Goal: Task Accomplishment & Management: Use online tool/utility

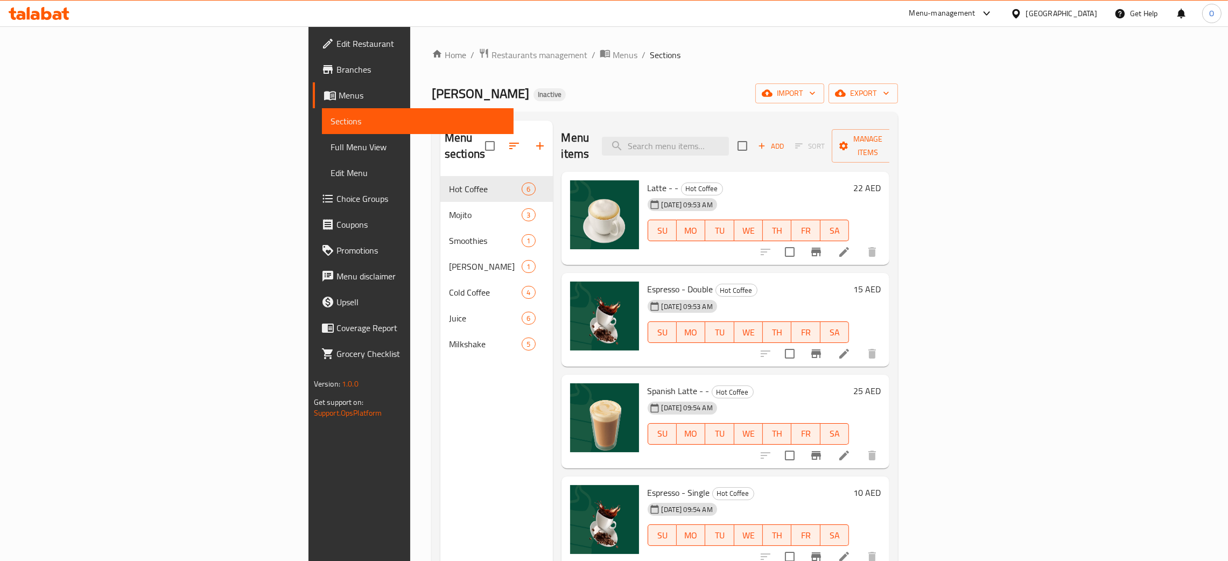
drag, startPoint x: 68, startPoint y: 146, endPoint x: 592, endPoint y: 11, distance: 540.5
click at [331, 146] on span "Full Menu View" at bounding box center [418, 147] width 174 height 13
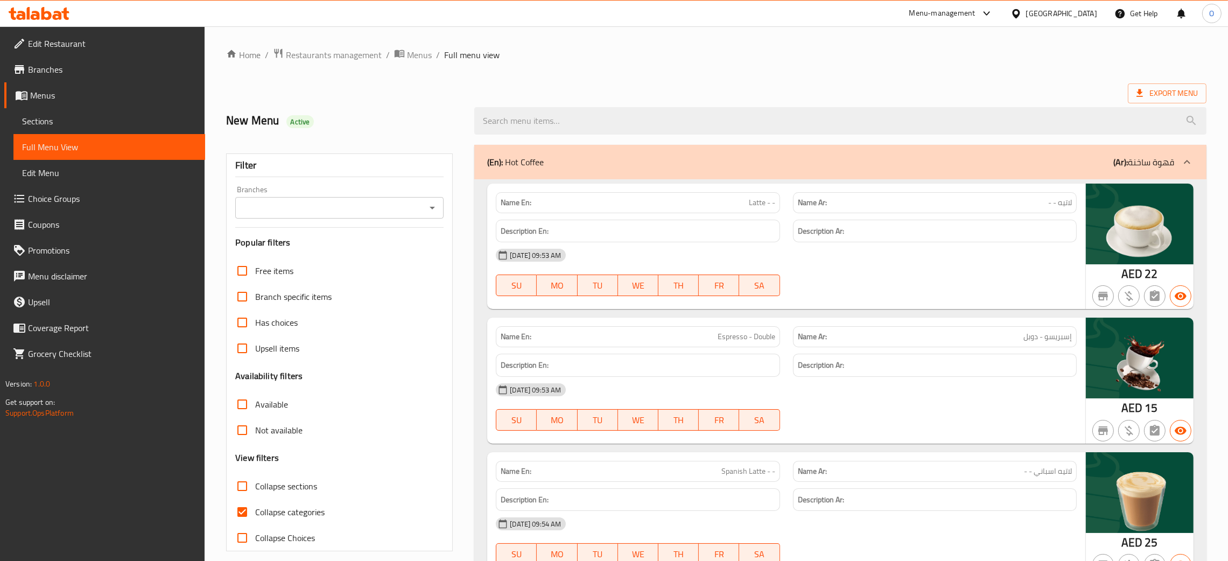
click at [1041, 11] on div "[GEOGRAPHIC_DATA]" at bounding box center [1061, 14] width 71 height 12
type input "qa"
click at [988, 83] on div "[GEOGRAPHIC_DATA]" at bounding box center [1016, 86] width 162 height 25
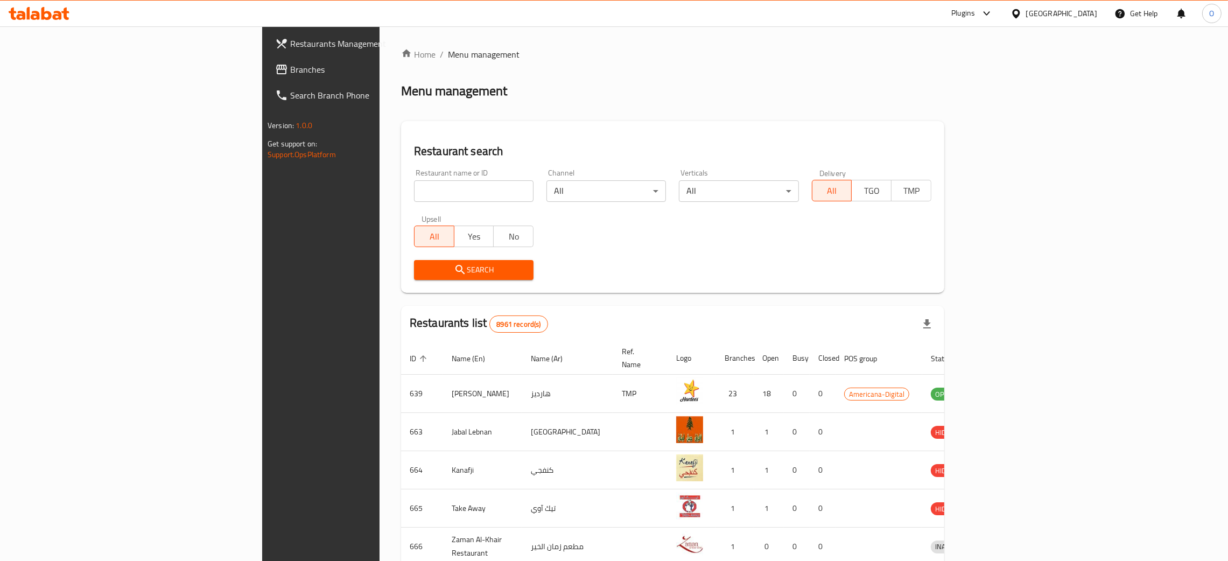
click at [414, 197] on input "search" at bounding box center [474, 191] width 120 height 22
paste input "CNC Qatar Decoration"
type input "CNC Qatar Decoration"
click button "Search" at bounding box center [474, 270] width 120 height 20
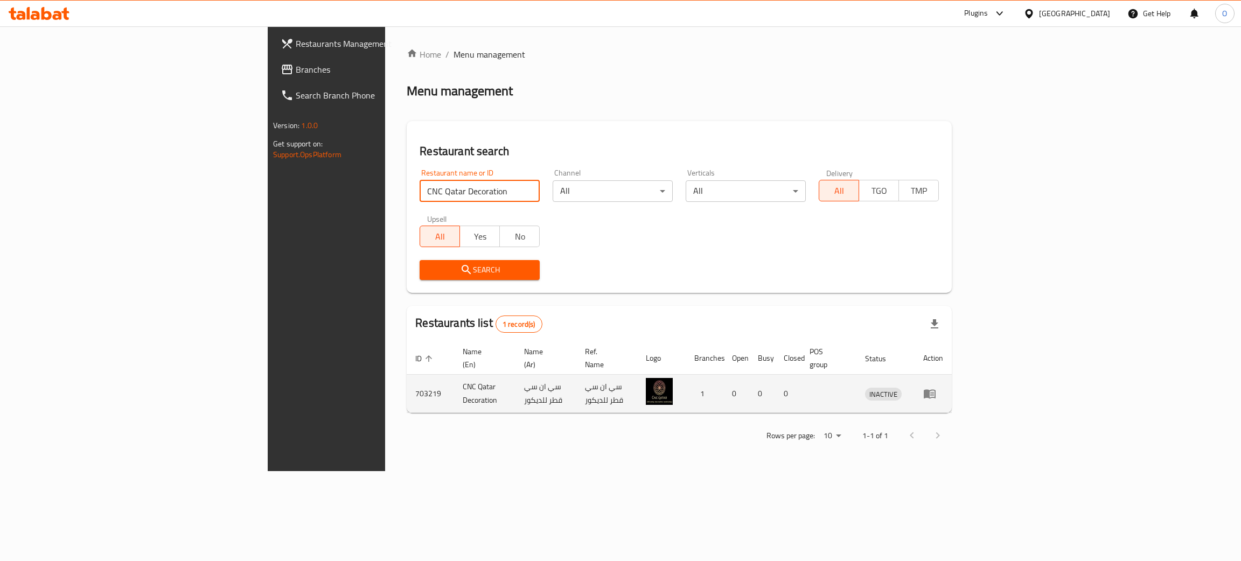
click at [936, 387] on icon "enhanced table" at bounding box center [929, 393] width 13 height 13
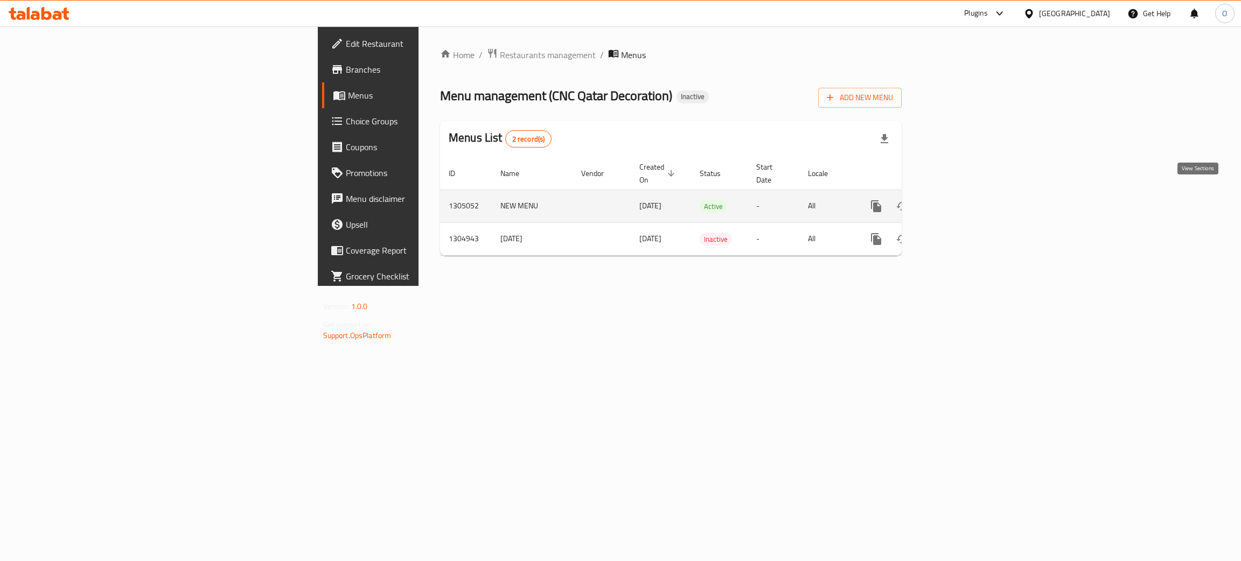
click at [960, 200] on icon "enhanced table" at bounding box center [953, 206] width 13 height 13
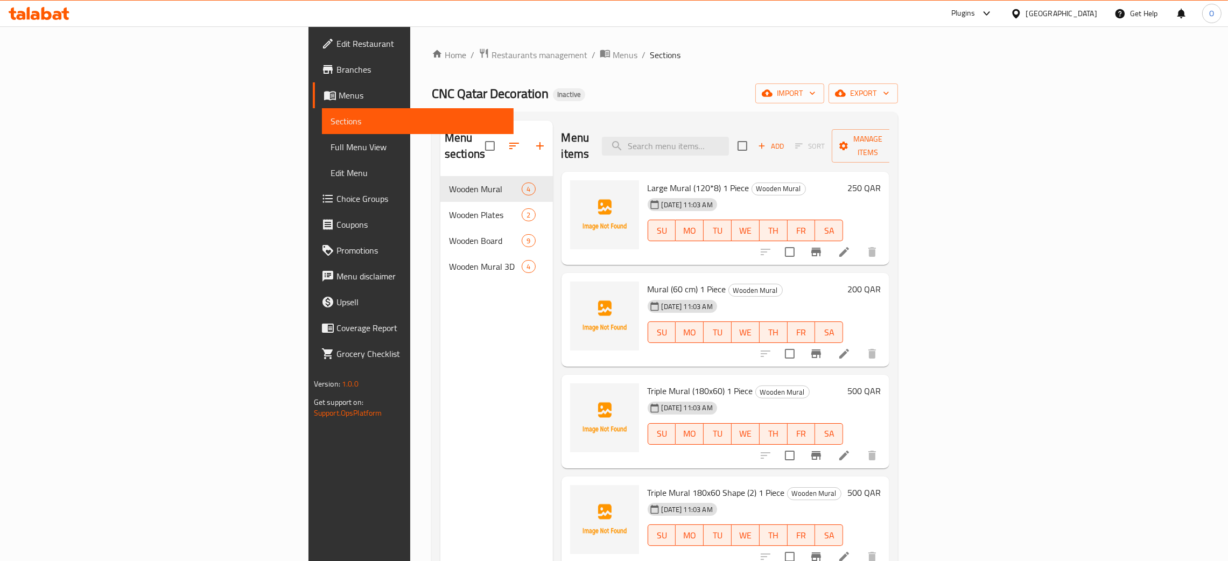
click at [331, 141] on span "Full Menu View" at bounding box center [418, 147] width 174 height 13
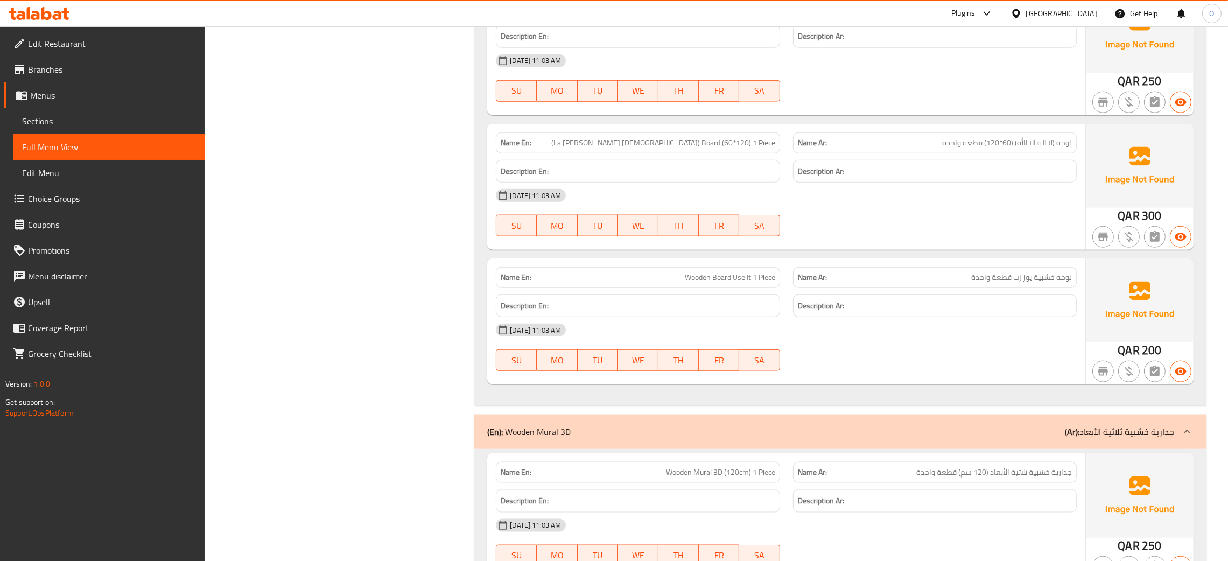
scroll to position [1848, 0]
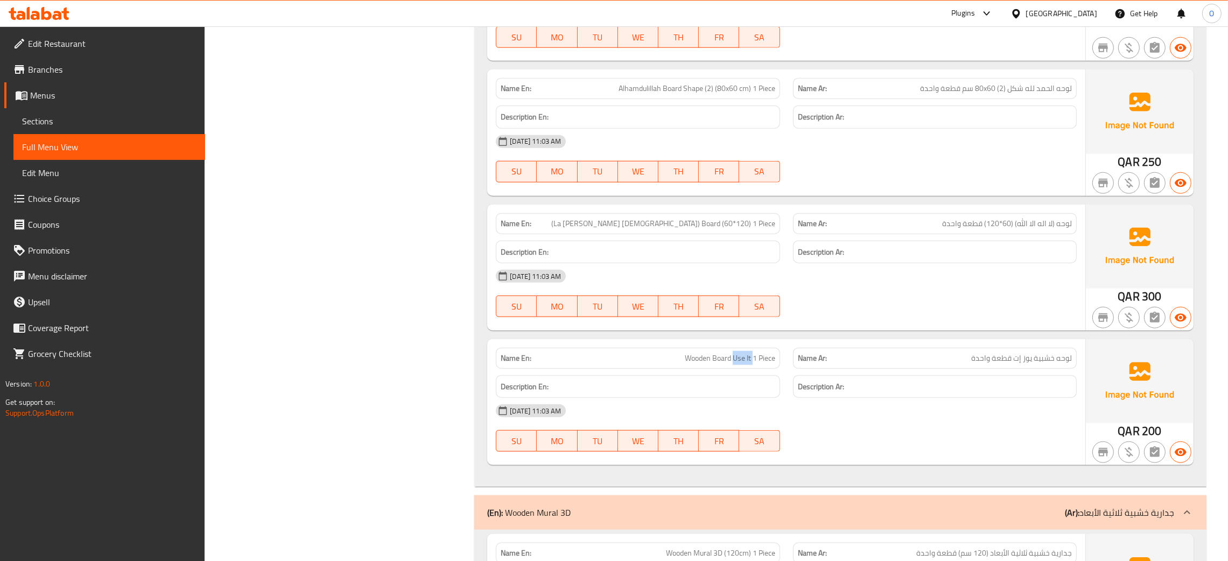
drag, startPoint x: 752, startPoint y: 360, endPoint x: 733, endPoint y: 361, distance: 19.4
click at [733, 361] on span "Wooden Board Use It 1 Piece" at bounding box center [730, 358] width 90 height 11
copy span "Use It"
click at [711, 360] on span "Wooden Board Use It 1 Piece" at bounding box center [730, 358] width 90 height 11
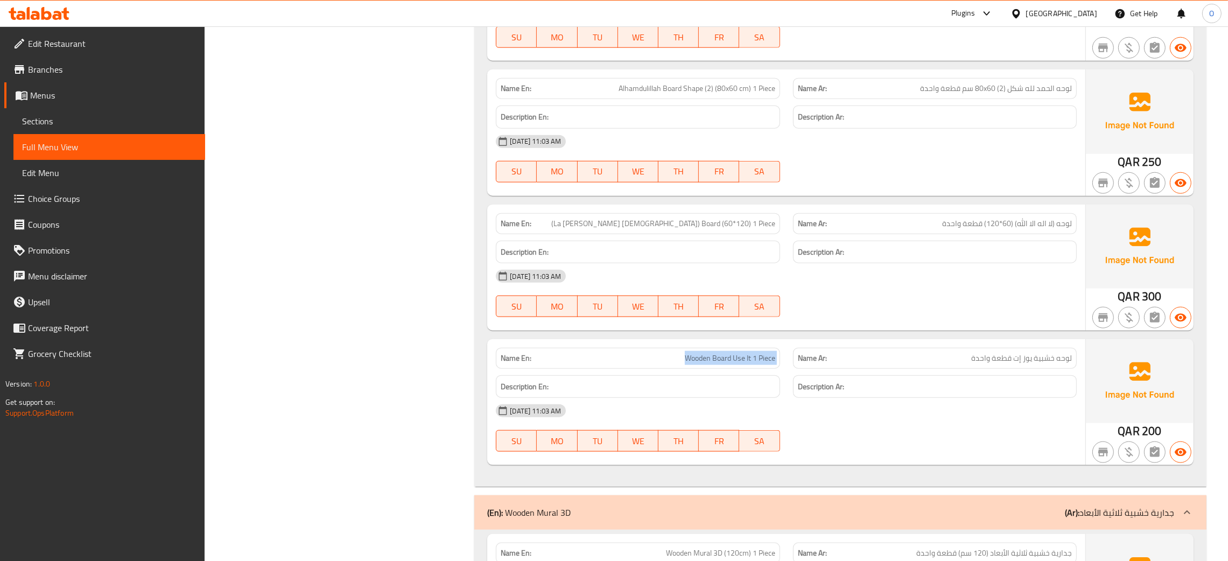
click at [711, 360] on span "Wooden Board Use It 1 Piece" at bounding box center [730, 358] width 90 height 11
copy span "Wooden Board Use It 1 Piece"
click at [754, 368] on div "Name En: Wooden Board Use It 1 Piece" at bounding box center [638, 358] width 284 height 21
click at [753, 368] on div "Name En: Wooden Board Use It 1 Piece" at bounding box center [638, 358] width 284 height 21
click at [744, 364] on span "Wooden Board Use It 1 Piece" at bounding box center [730, 358] width 90 height 11
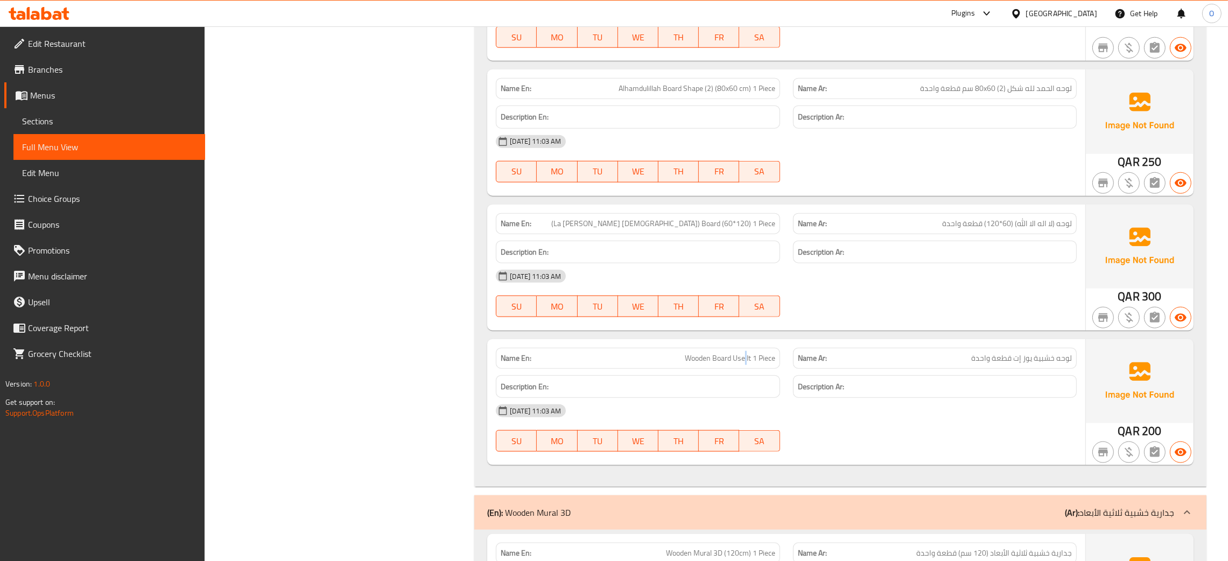
click at [744, 364] on span "Wooden Board Use It 1 Piece" at bounding box center [730, 358] width 90 height 11
click at [742, 364] on span "Wooden Board Use It 1 Piece" at bounding box center [730, 358] width 90 height 11
copy span "Wooden Board Use It 1 Piece"
